Goal: Task Accomplishment & Management: Manage account settings

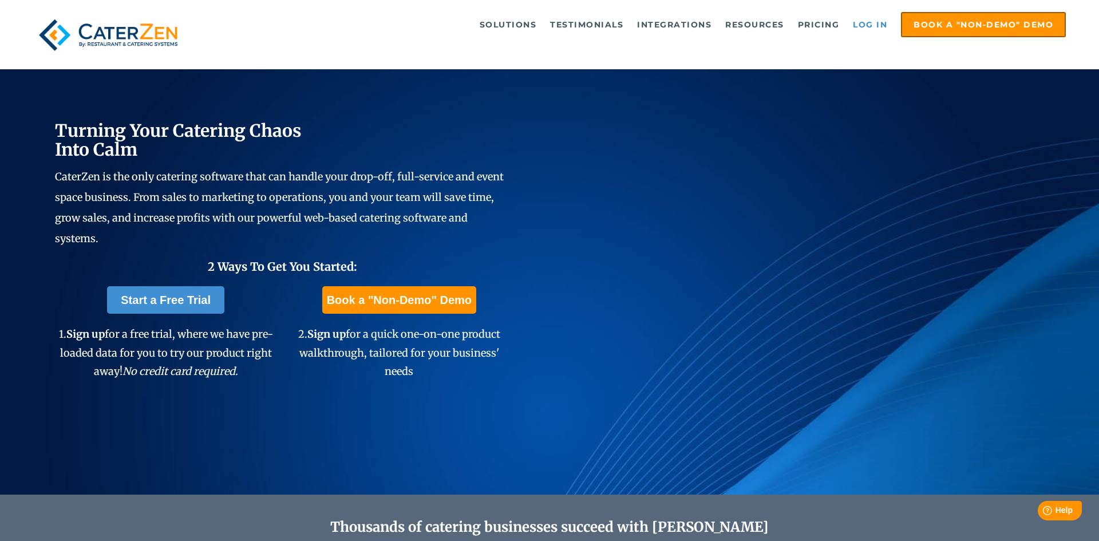
click at [869, 25] on link "Log in" at bounding box center [871, 24] width 46 height 23
click at [880, 22] on link "Log in" at bounding box center [871, 24] width 46 height 23
click at [866, 25] on link "Log in" at bounding box center [871, 24] width 46 height 23
click at [866, 27] on link "Log in" at bounding box center [871, 24] width 46 height 23
